Goal: Information Seeking & Learning: Learn about a topic

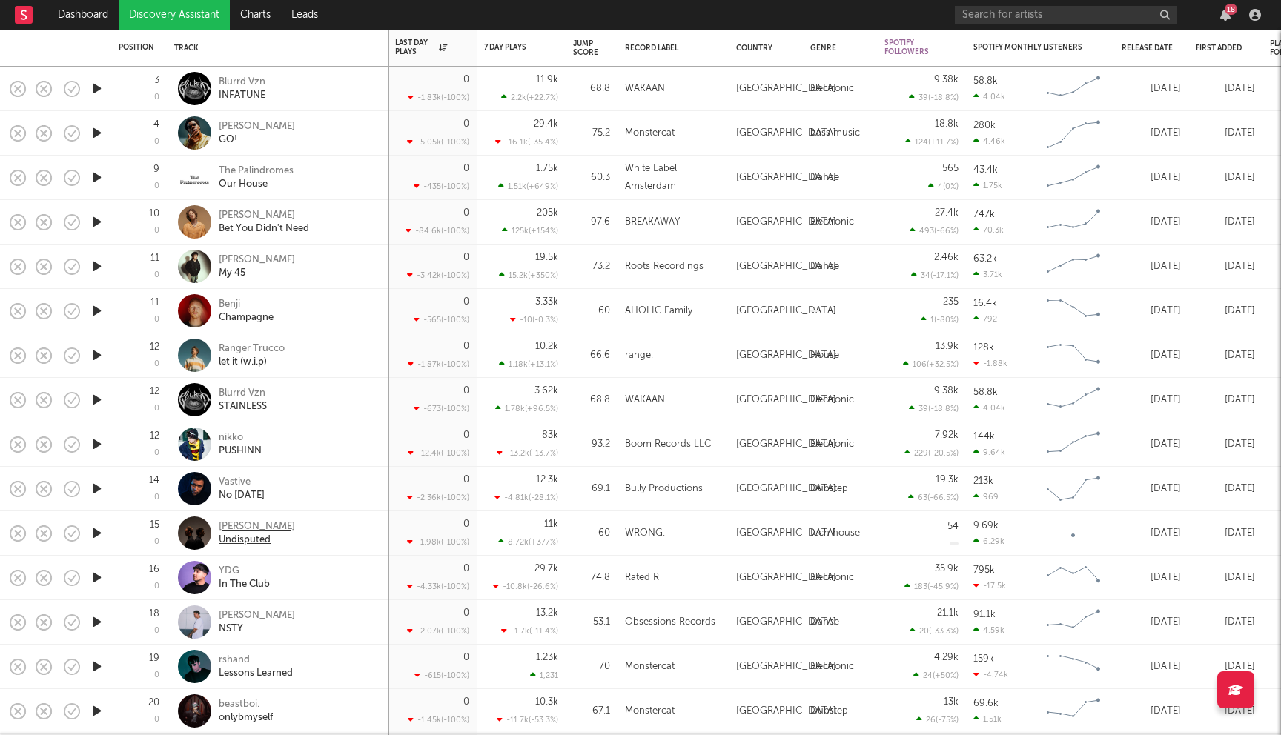
click at [260, 528] on div "JOHN CARL" at bounding box center [257, 526] width 76 height 13
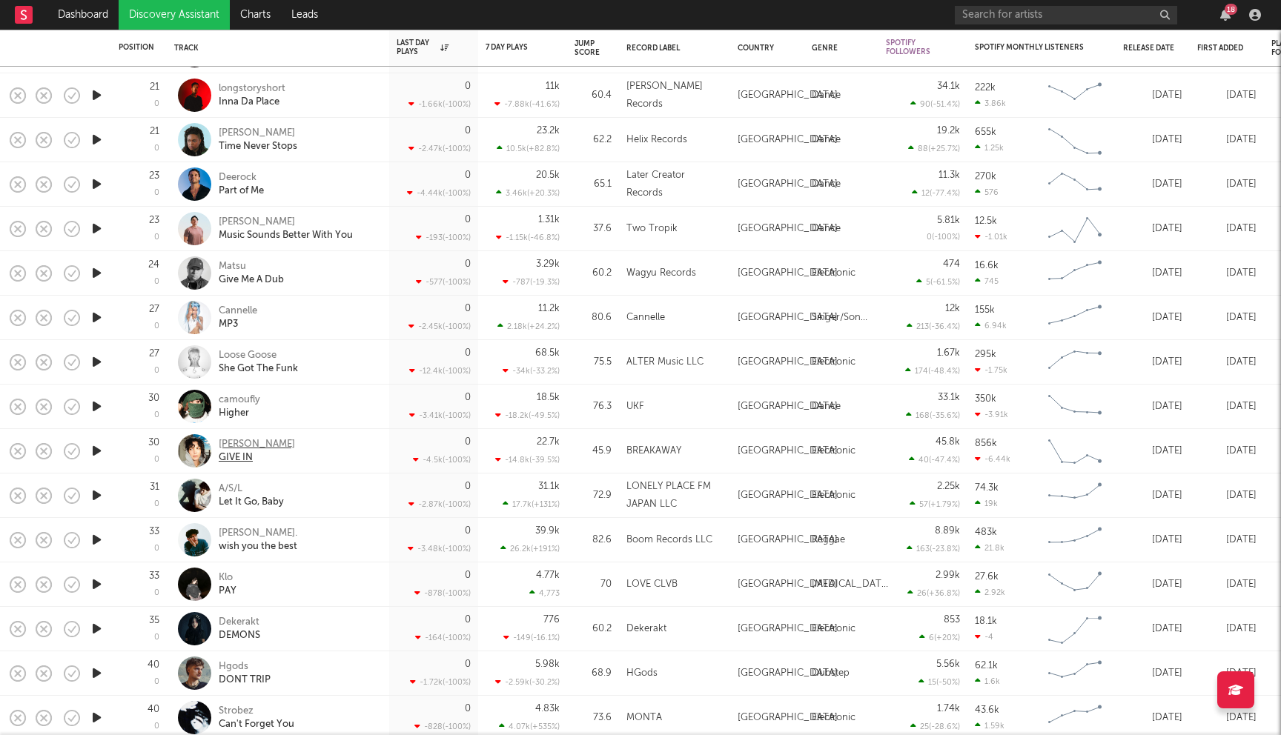
click at [248, 444] on div "EVAN GIIA" at bounding box center [257, 444] width 76 height 13
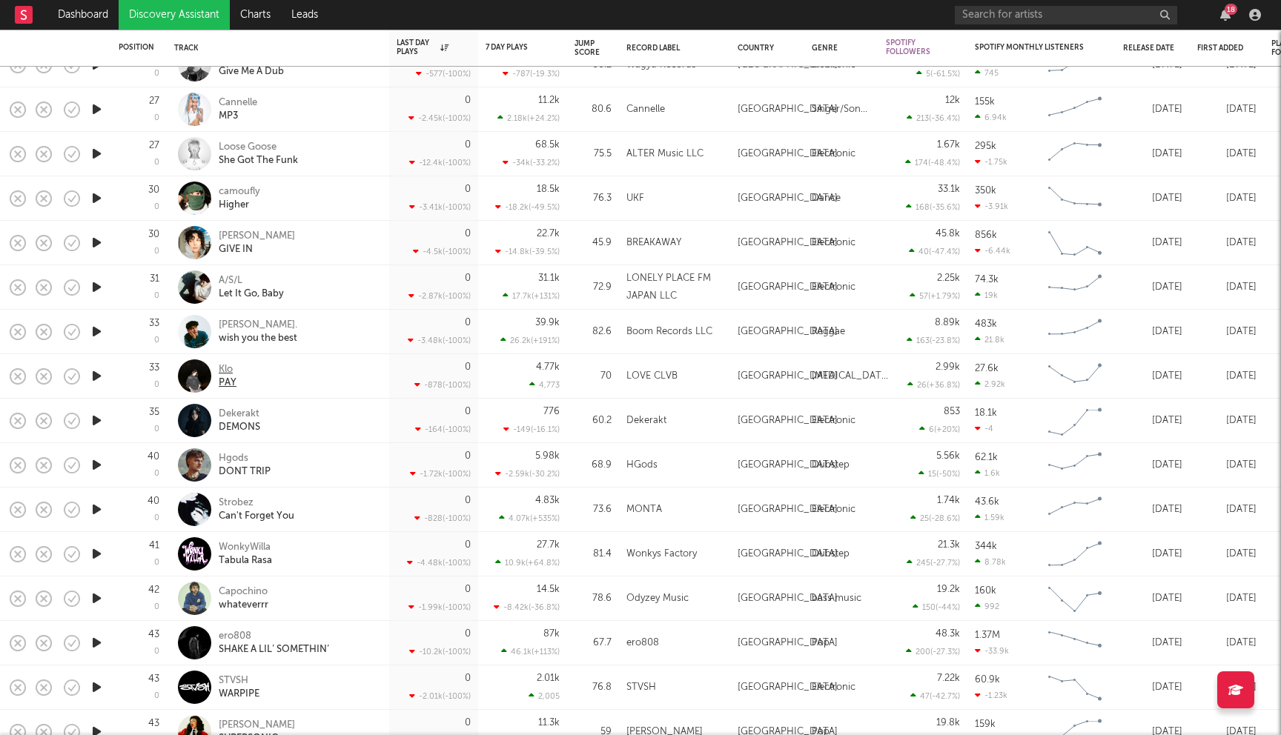
click at [224, 373] on div "Klo" at bounding box center [228, 369] width 18 height 13
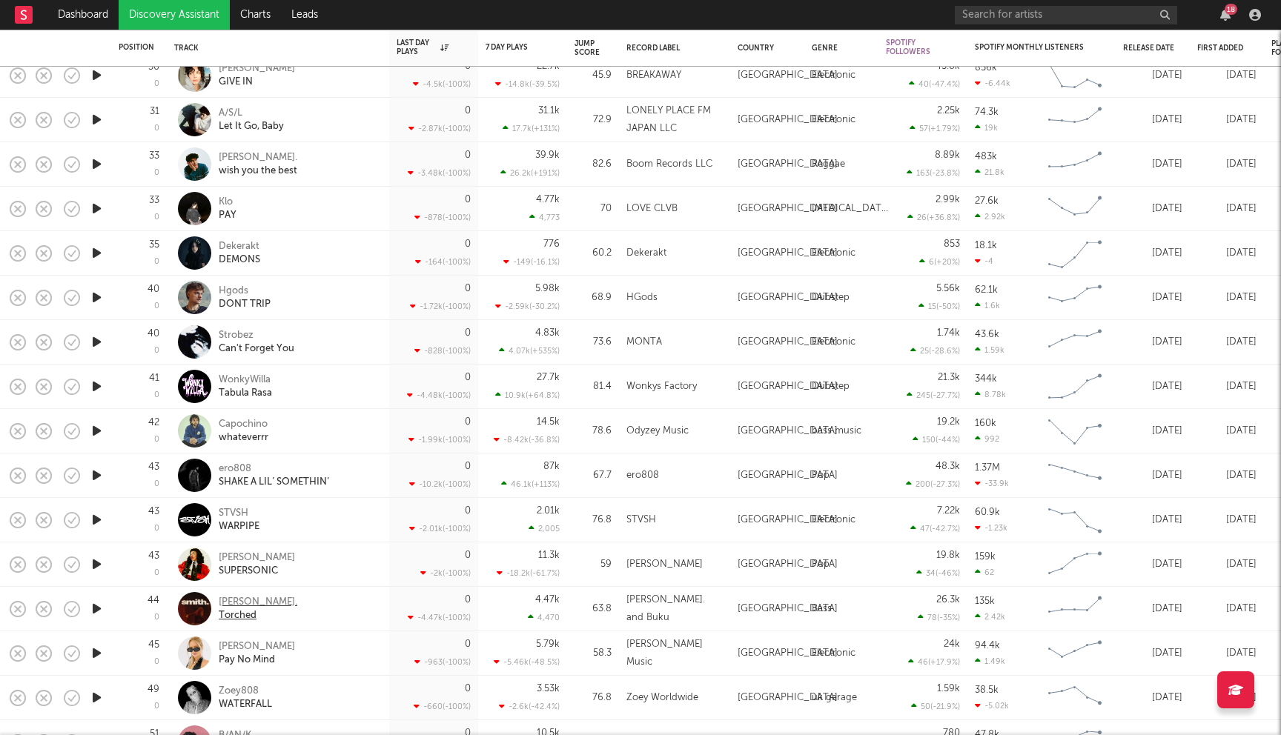
click at [235, 602] on div "[PERSON_NAME]." at bounding box center [258, 602] width 79 height 13
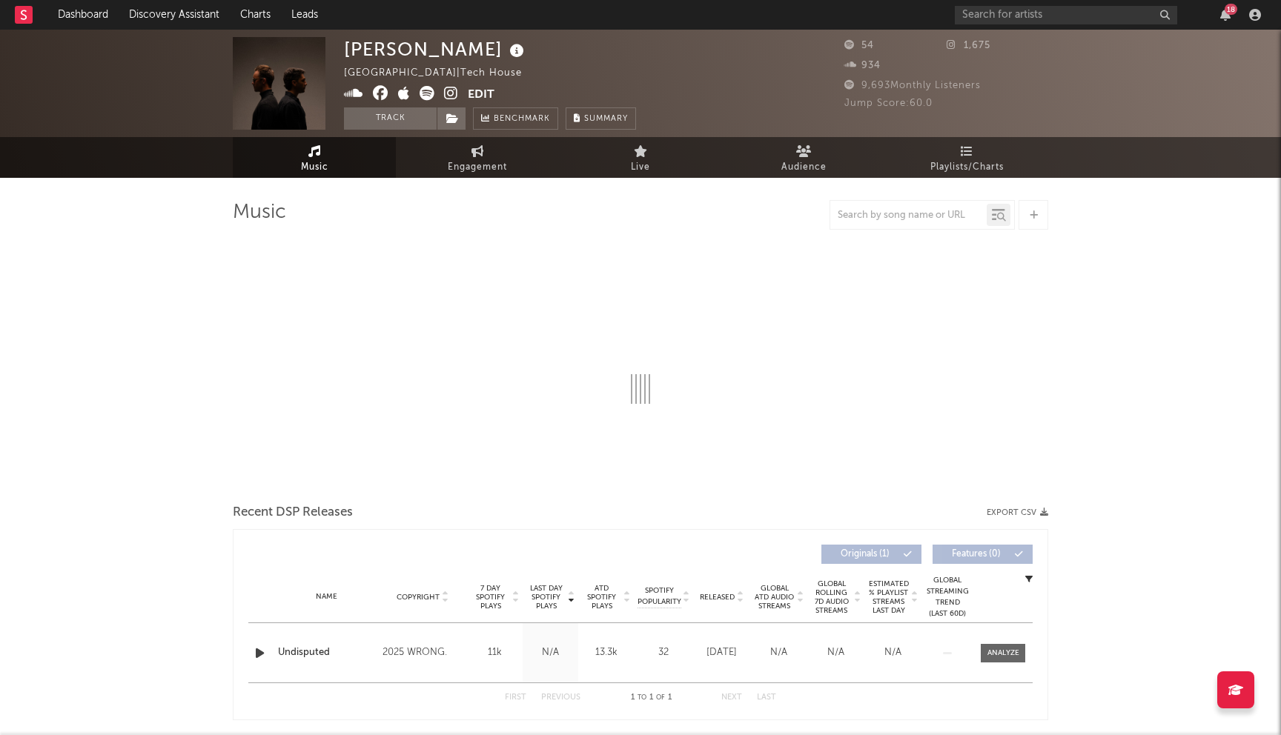
select select "1w"
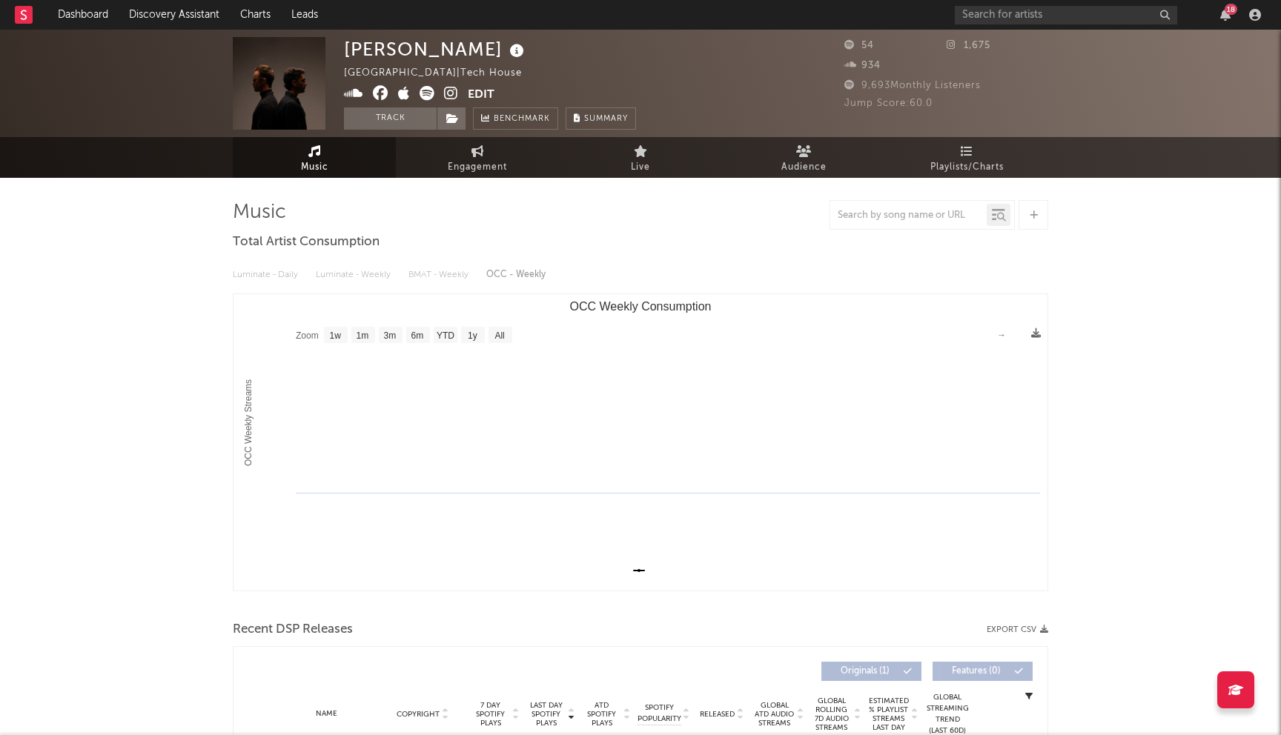
click at [377, 93] on icon at bounding box center [381, 93] width 16 height 15
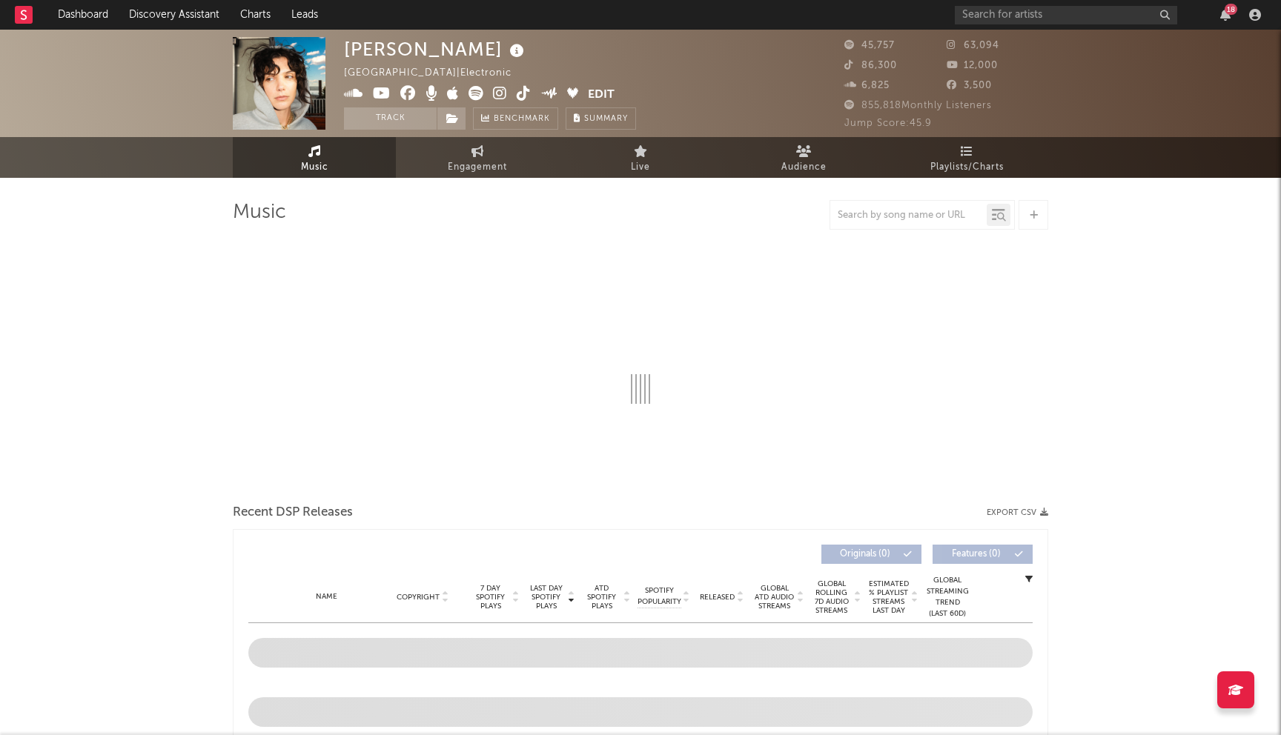
select select "6m"
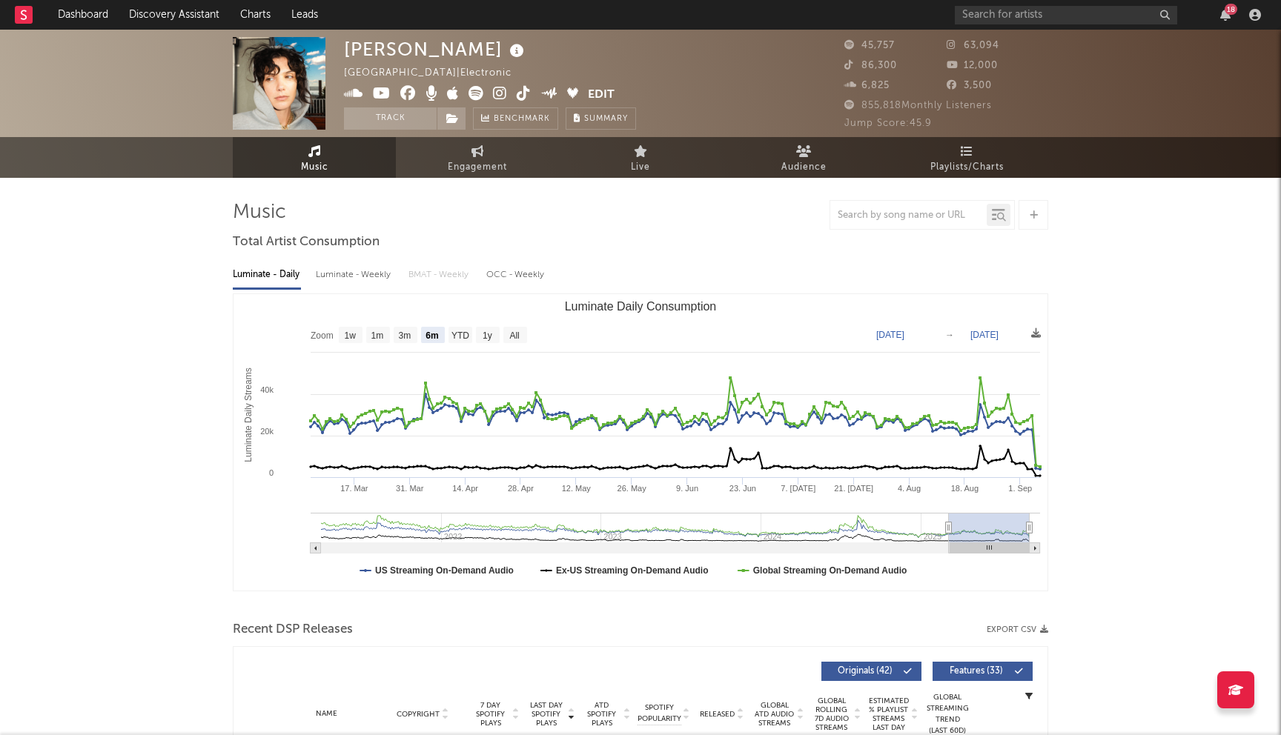
click at [403, 93] on icon at bounding box center [408, 93] width 16 height 15
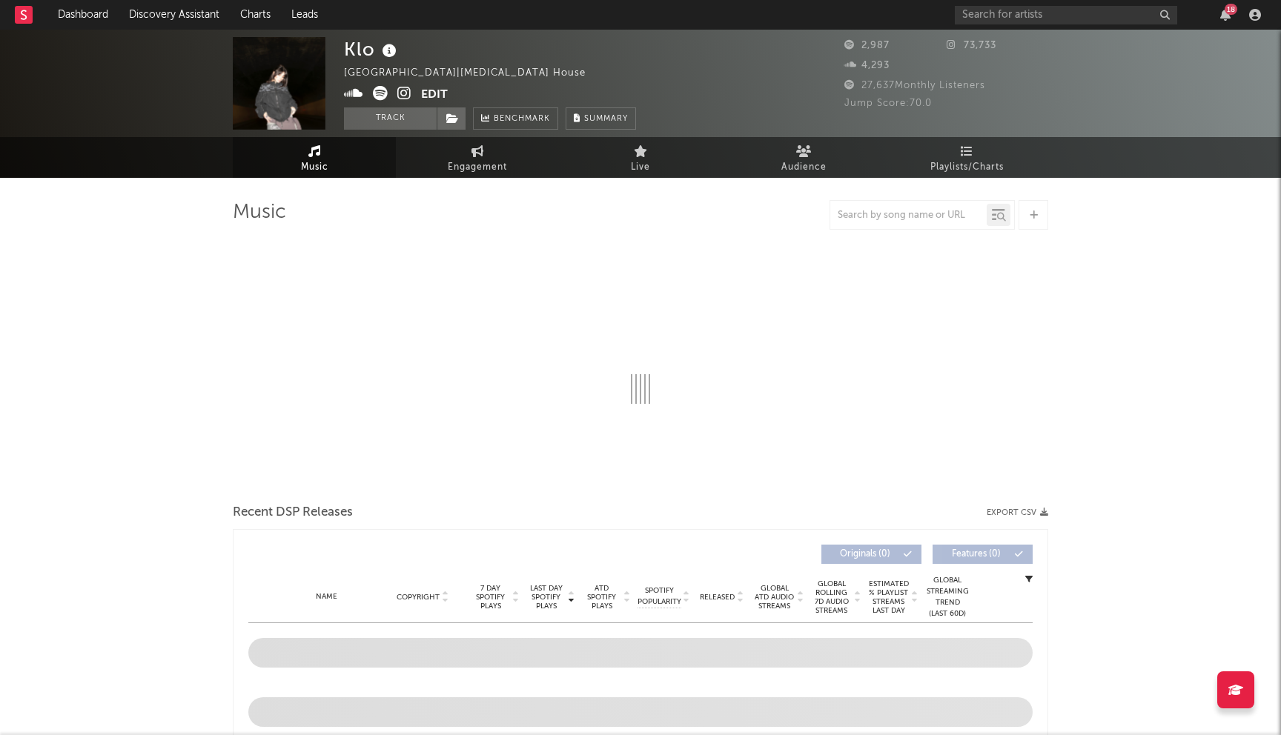
select select "6m"
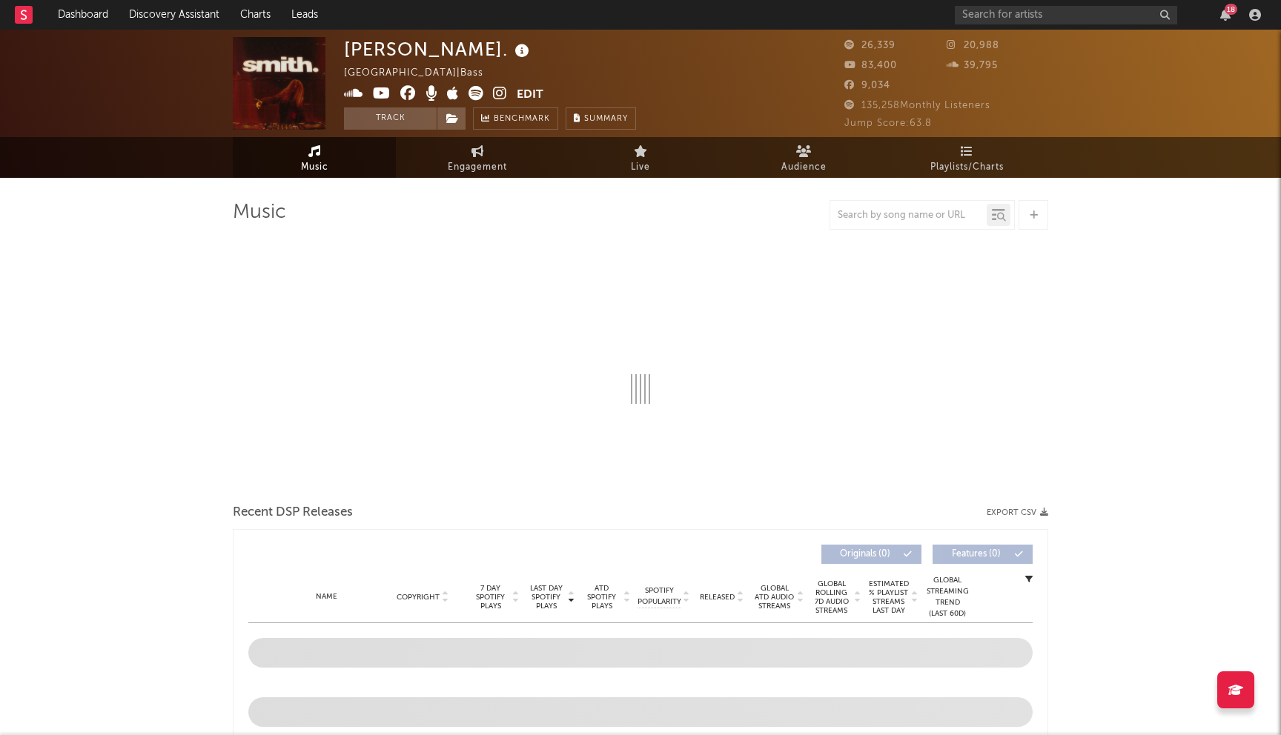
select select "6m"
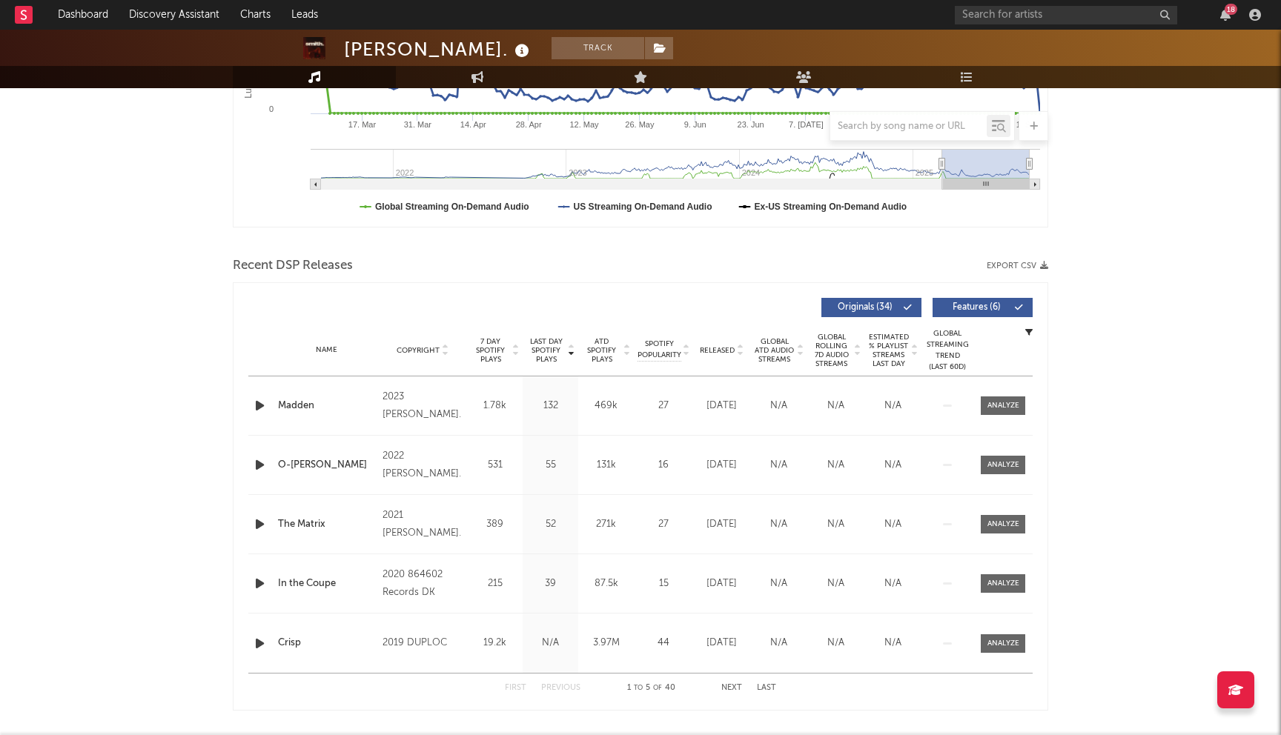
scroll to position [386, 0]
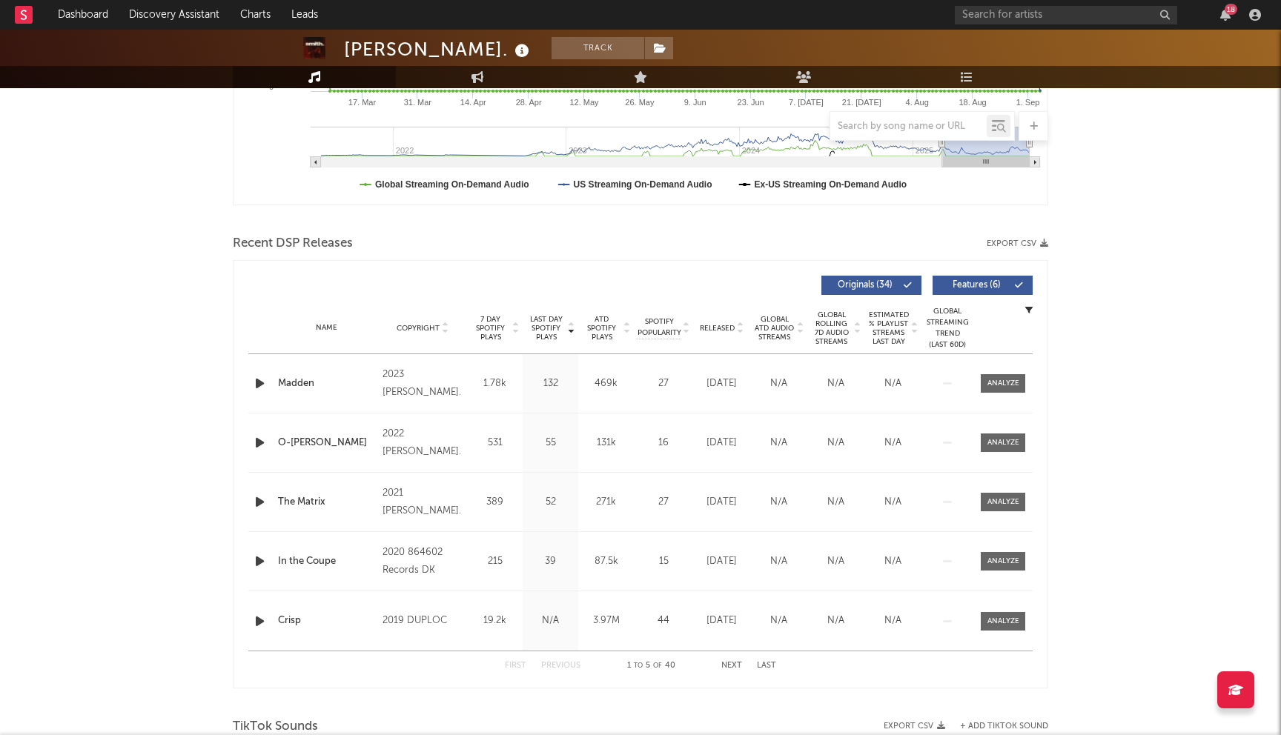
click at [553, 330] on span "Last Day Spotify Plays" at bounding box center [545, 328] width 39 height 27
click at [539, 324] on span "Last Day Spotify Plays" at bounding box center [545, 328] width 39 height 27
click at [721, 325] on span "Released" at bounding box center [717, 328] width 35 height 9
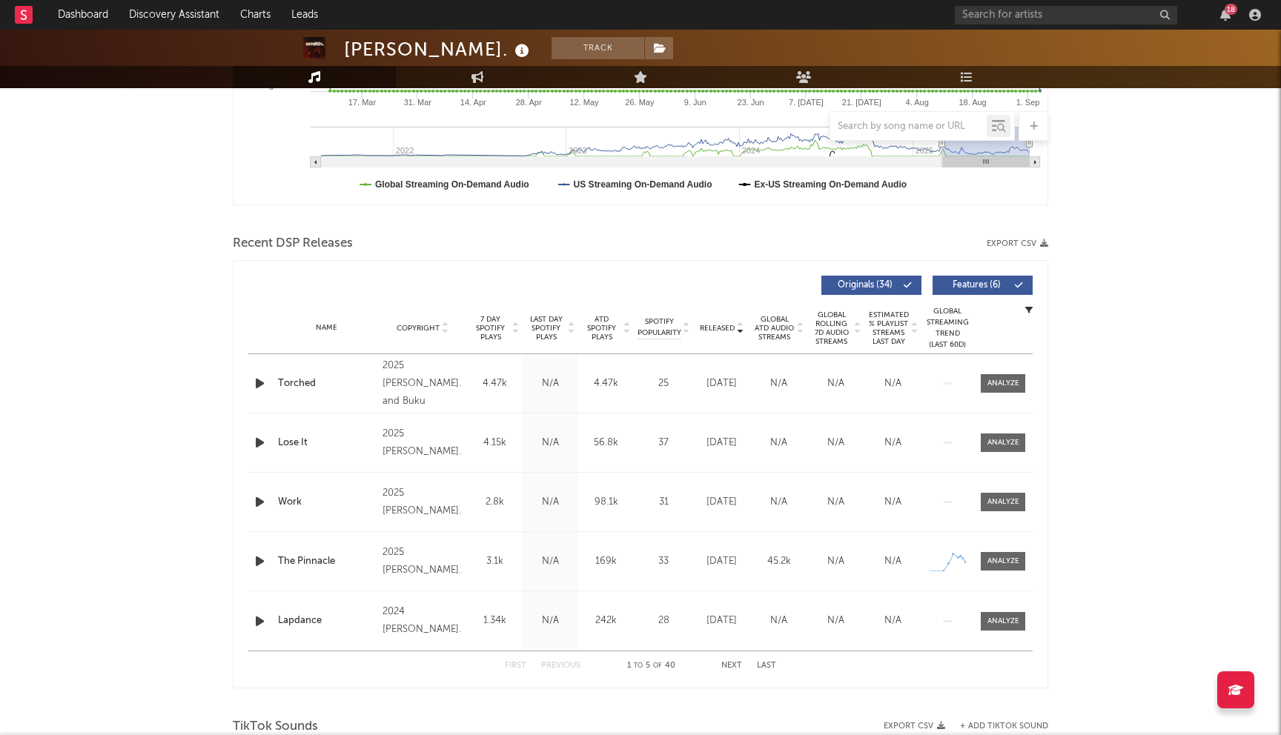
click at [721, 325] on span "Released" at bounding box center [717, 328] width 35 height 9
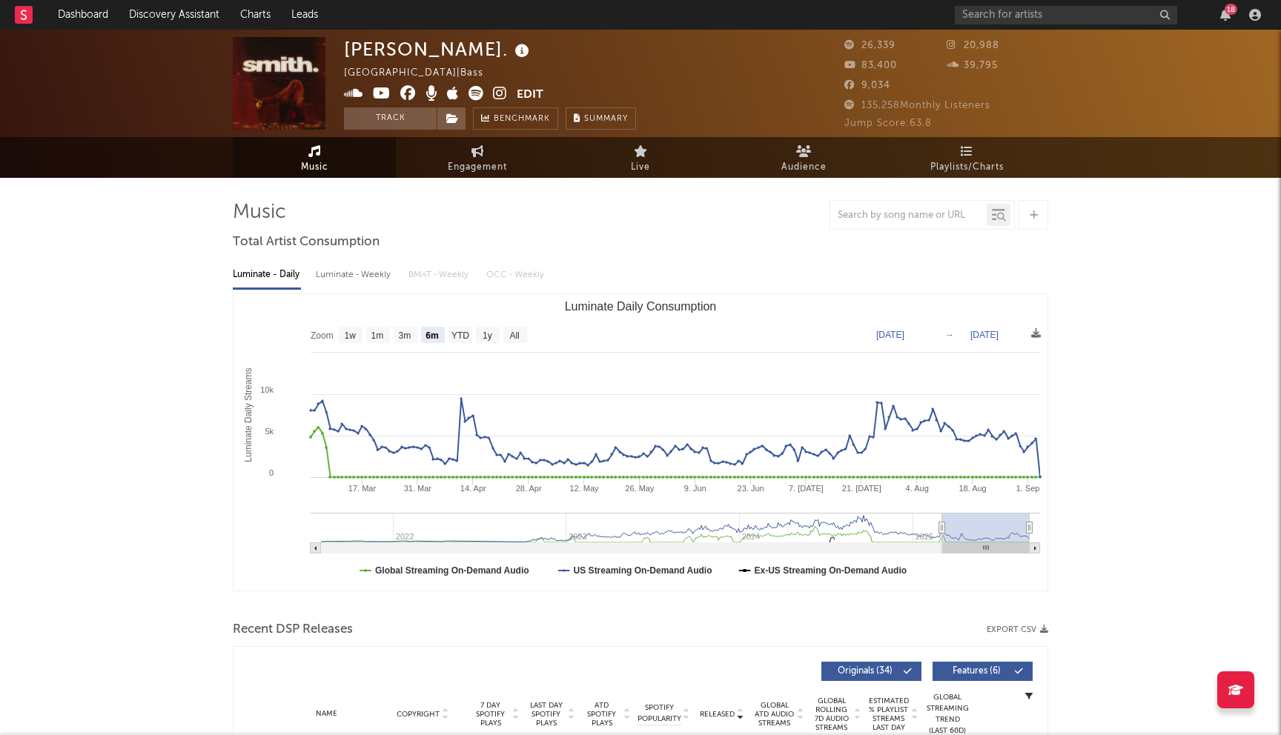
click at [411, 99] on icon at bounding box center [408, 93] width 16 height 15
